Goal: Information Seeking & Learning: Learn about a topic

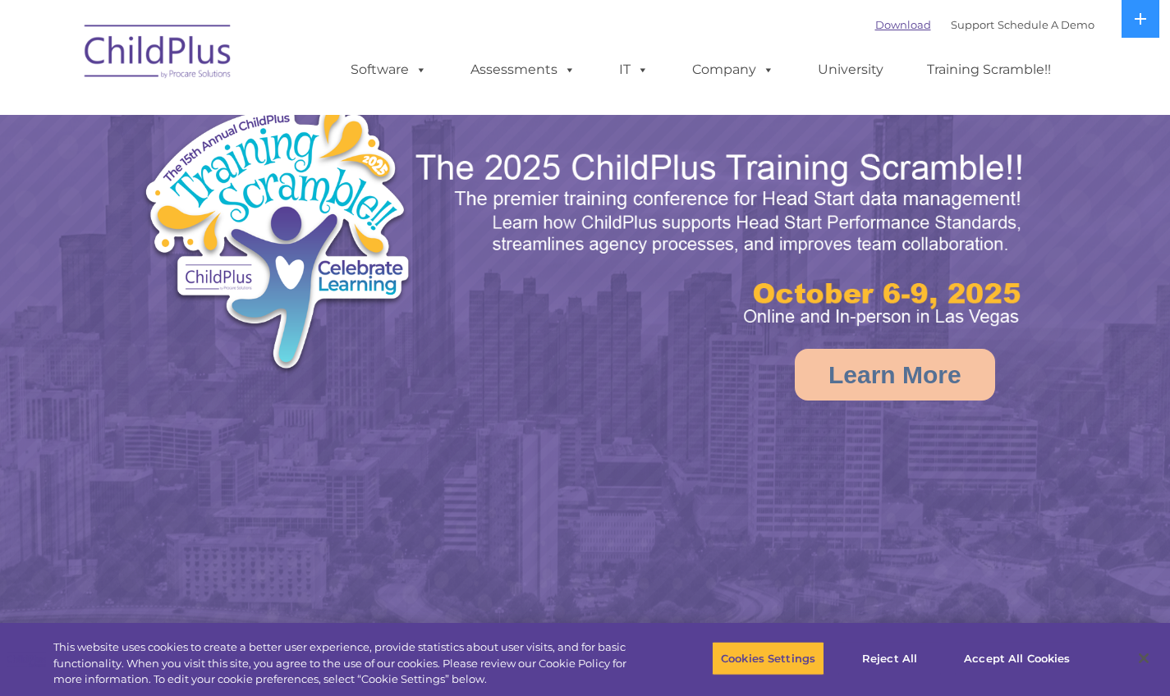
select select "MEDIUM"
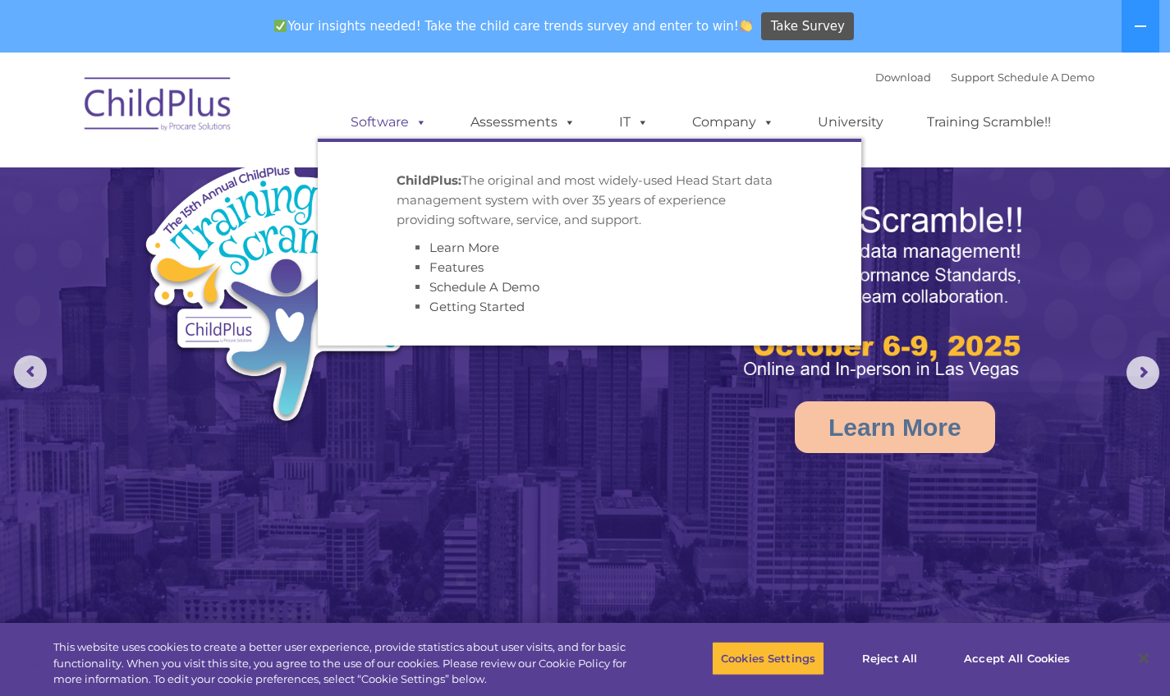
click at [399, 116] on link "Software" at bounding box center [388, 122] width 109 height 33
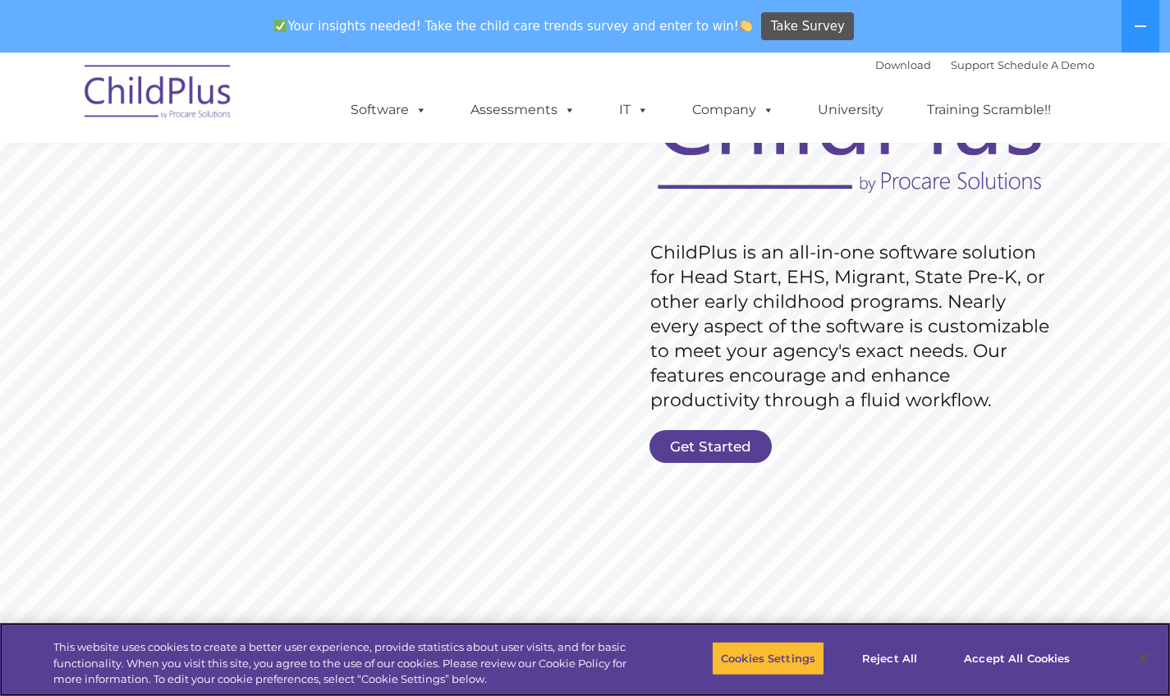
scroll to position [178, 0]
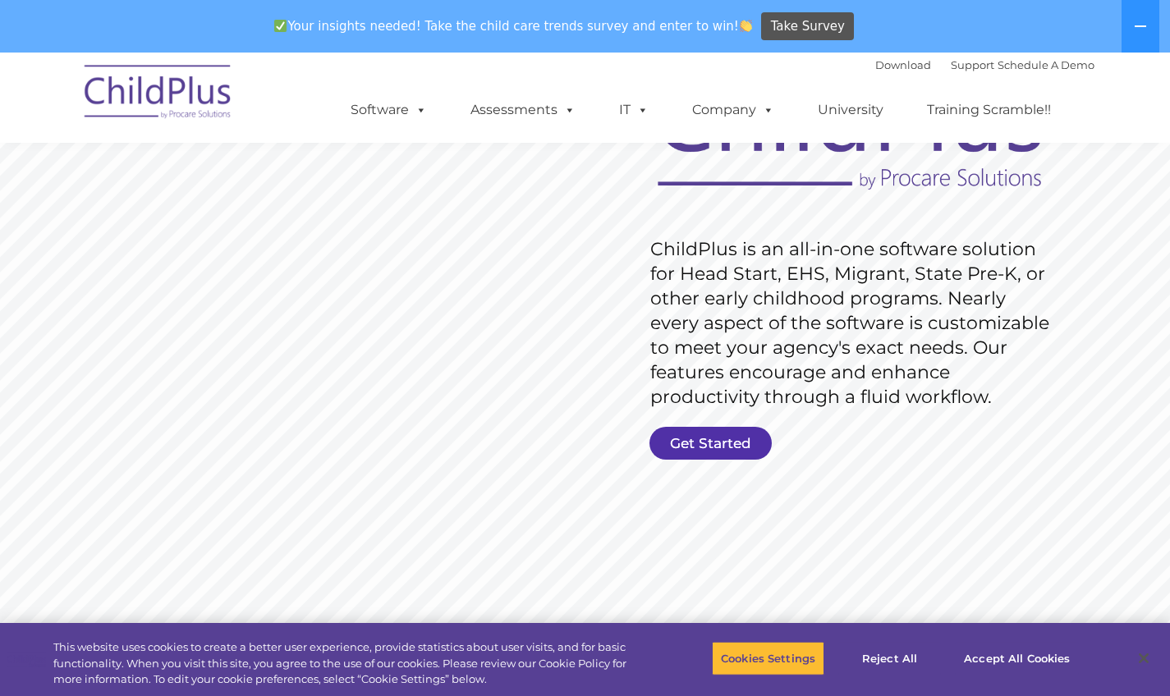
click at [696, 419] on rs-slide "Request Pricing ChildPlus is an all-in-one software solution for Head Start, EH…" at bounding box center [585, 301] width 1170 height 739
click at [701, 434] on link "Get Started" at bounding box center [711, 443] width 122 height 33
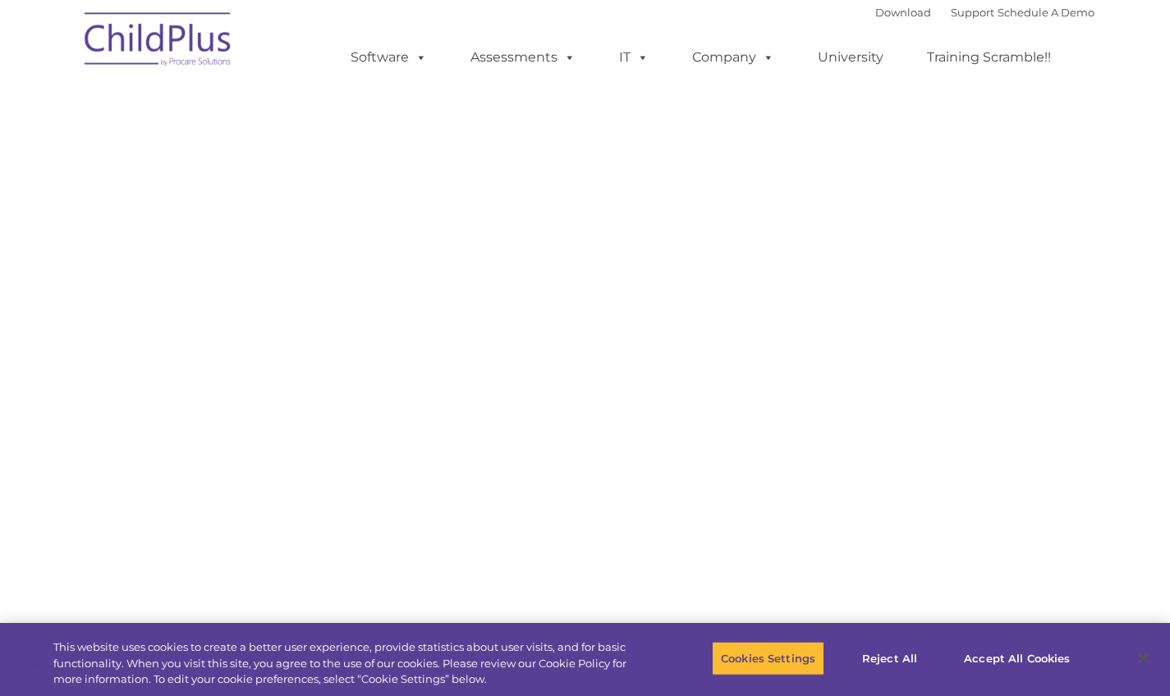
select select "MEDIUM"
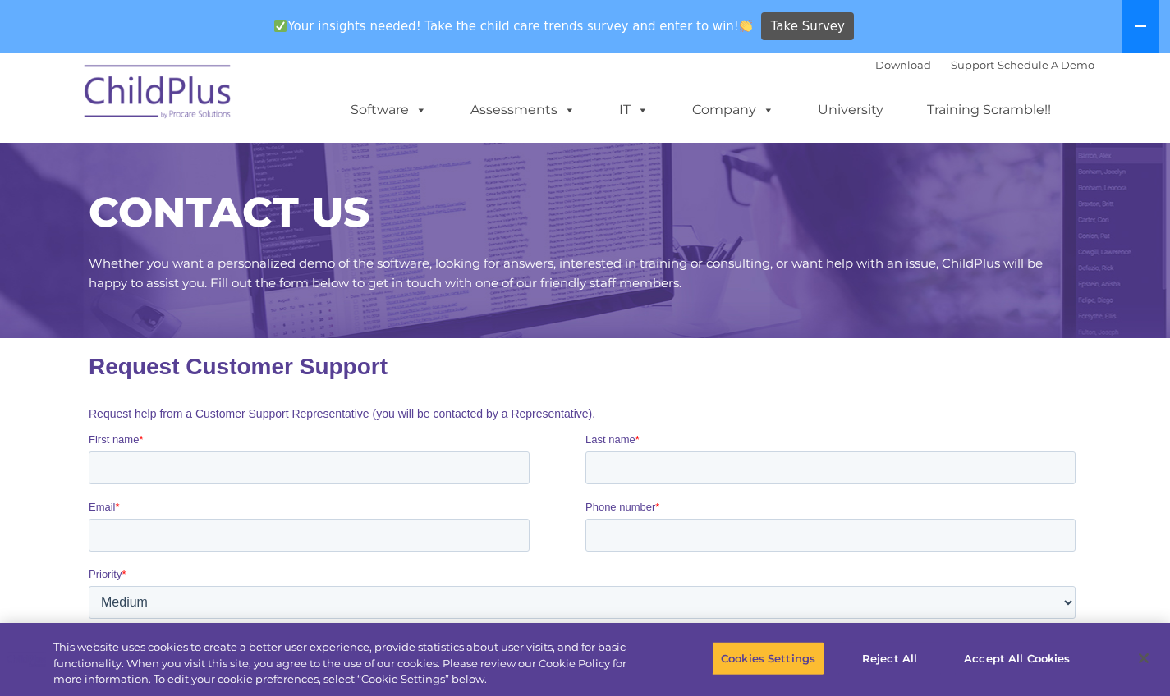
click at [1134, 24] on icon at bounding box center [1140, 26] width 13 height 13
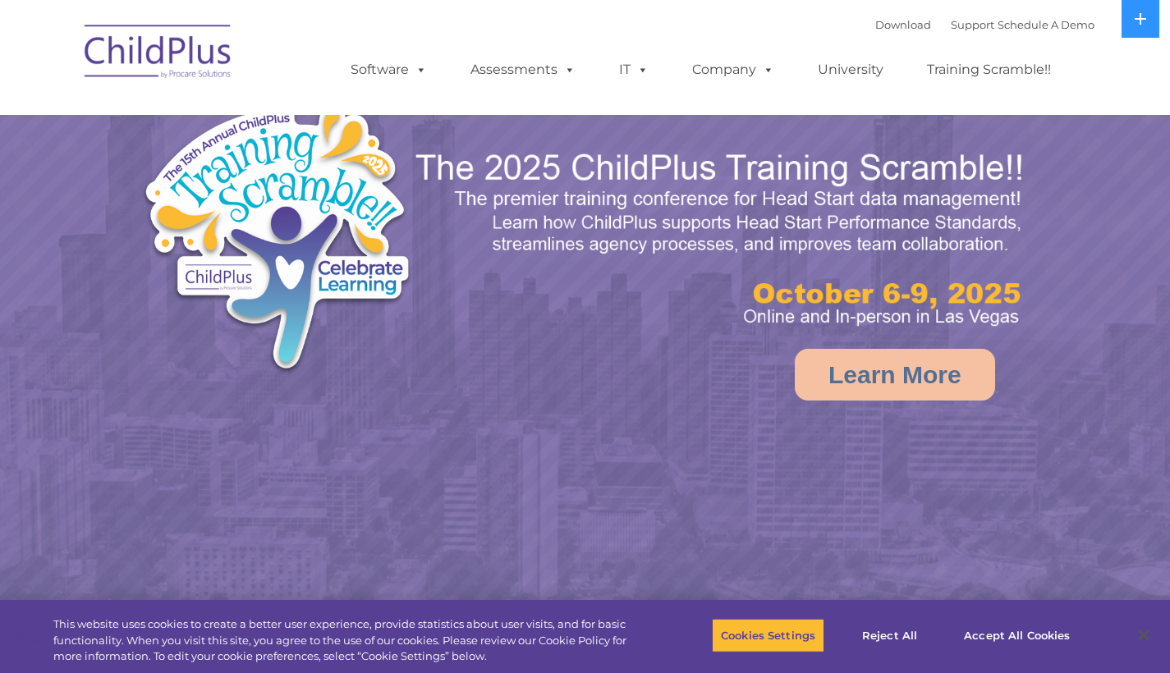
select select "MEDIUM"
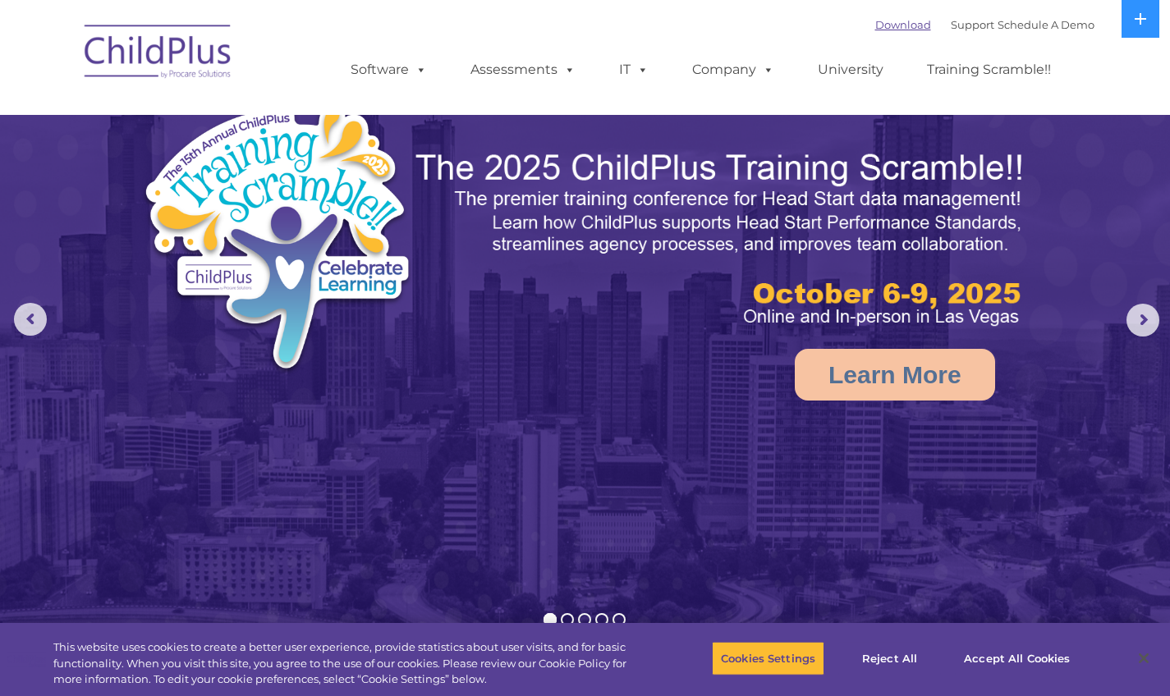
click at [892, 26] on link "Download" at bounding box center [903, 24] width 56 height 13
